Goal: Information Seeking & Learning: Learn about a topic

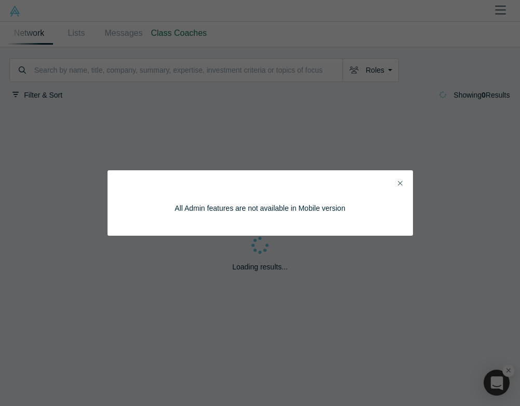
click at [398, 180] on icon "Close" at bounding box center [400, 183] width 5 height 7
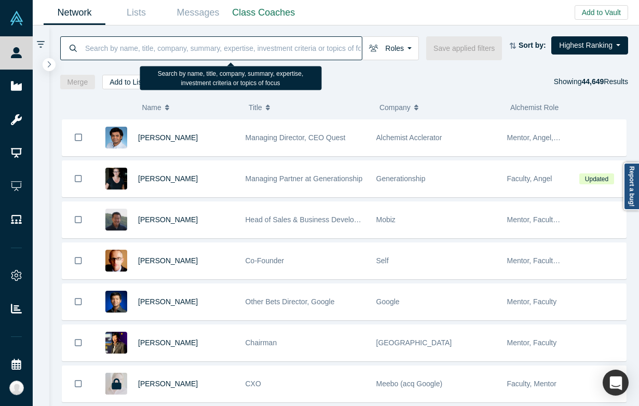
click at [167, 44] on input at bounding box center [223, 48] width 278 height 24
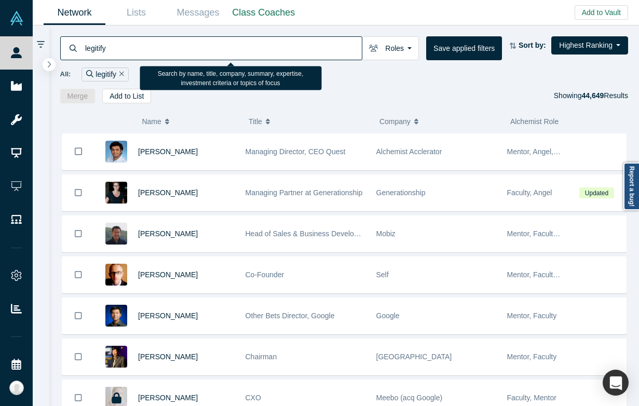
type input "legitify"
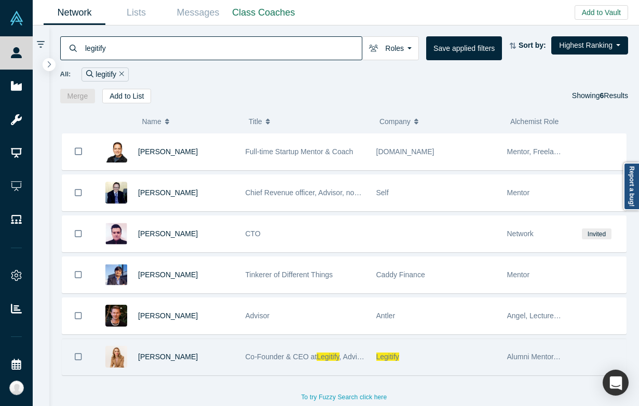
click at [346, 353] on span ", Advisor, Mentor, [PERSON_NAME]" at bounding box center [397, 356] width 117 height 8
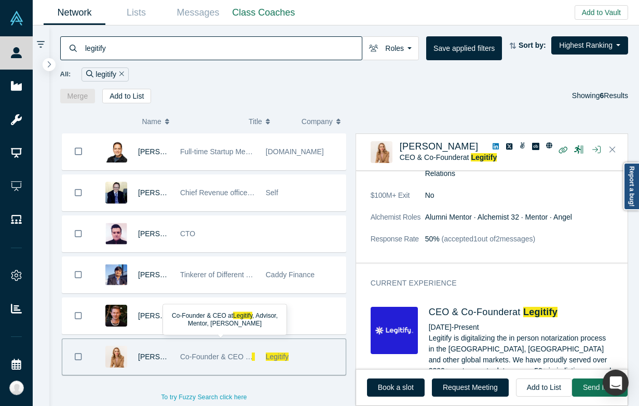
scroll to position [345, 0]
click at [519, 306] on span "Legitify" at bounding box center [540, 311] width 34 height 10
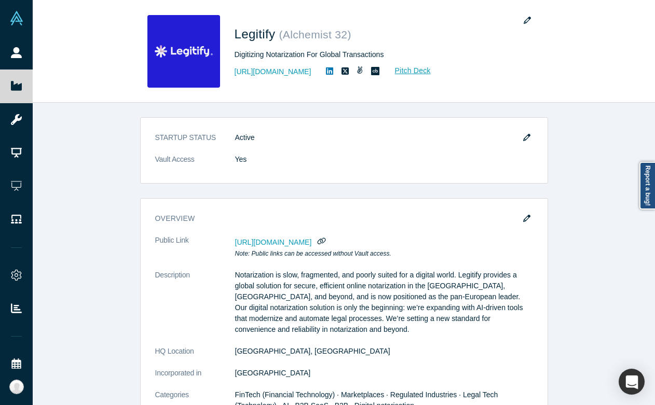
scroll to position [19, 0]
